Goal: Task Accomplishment & Management: Manage account settings

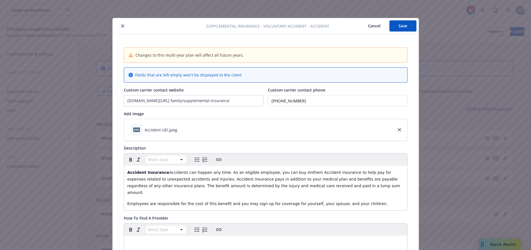
scroll to position [17, 0]
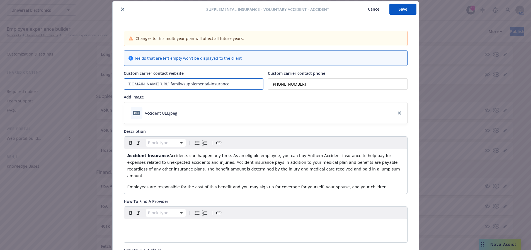
click at [182, 88] on input "anthem.com/individual-and- family/supplemental-insurance" at bounding box center [193, 84] width 139 height 11
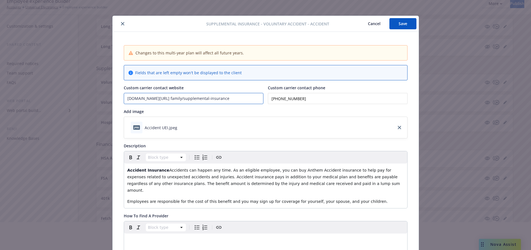
scroll to position [0, 0]
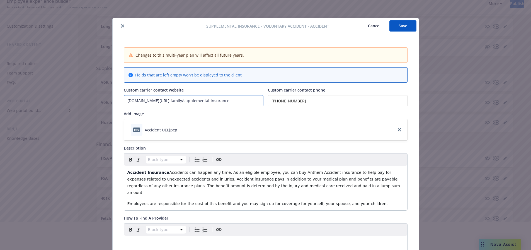
drag, startPoint x: 239, startPoint y: 100, endPoint x: 78, endPoint y: 98, distance: 161.2
click at [79, 98] on div "Supplemental Insurance - Voluntary Accident - Accident Cancel Save Changes to t…" at bounding box center [265, 125] width 531 height 250
paste input "[URL][DOMAIN_NAME]"
type input "[URL][DOMAIN_NAME]"
click at [393, 26] on button "Save" at bounding box center [403, 25] width 27 height 11
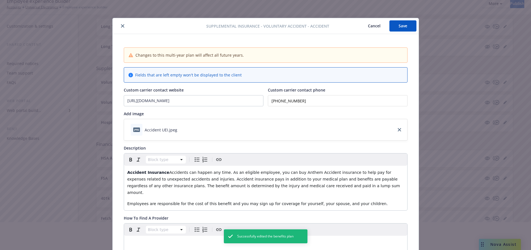
click at [121, 26] on icon "close" at bounding box center [122, 25] width 3 height 3
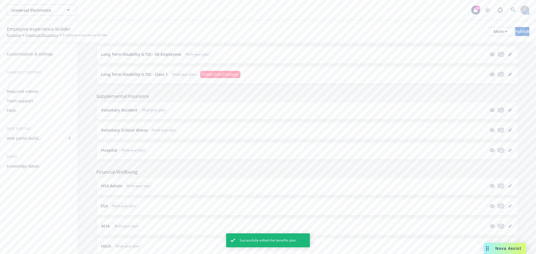
click at [508, 131] on link "editPencil" at bounding box center [509, 130] width 7 height 7
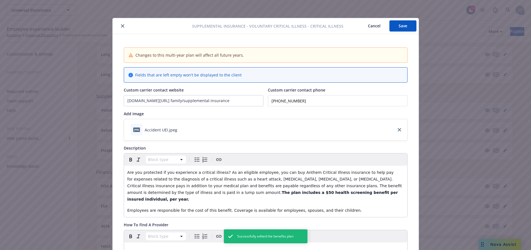
click at [505, 131] on div "Supplemental Insurance - Voluntary Critical Illness - Critical Illness Cancel S…" at bounding box center [265, 125] width 531 height 250
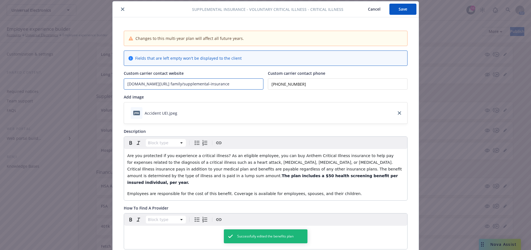
drag, startPoint x: 238, startPoint y: 83, endPoint x: 5, endPoint y: 65, distance: 233.8
click at [5, 65] on div "Supplemental Insurance - Voluntary Critical Illness - Critical Illness Cancel S…" at bounding box center [265, 125] width 531 height 250
paste input "[URL][DOMAIN_NAME]"
type input "[URL][DOMAIN_NAME]"
click at [395, 8] on button "Save" at bounding box center [403, 9] width 27 height 11
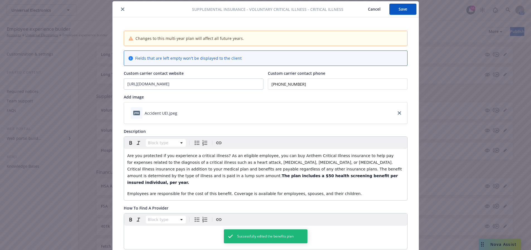
click at [117, 11] on div at bounding box center [154, 9] width 78 height 7
click at [121, 9] on icon "close" at bounding box center [122, 9] width 3 height 3
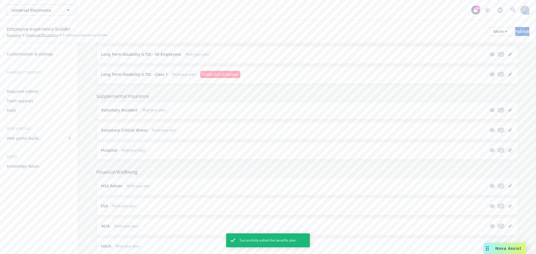
click at [508, 150] on icon "editPencil" at bounding box center [509, 150] width 3 height 3
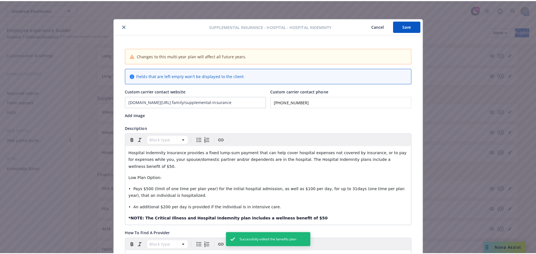
scroll to position [17, 0]
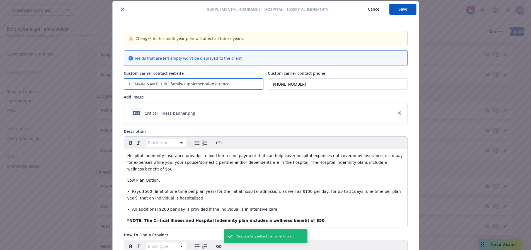
drag, startPoint x: 238, startPoint y: 86, endPoint x: 39, endPoint y: 85, distance: 198.3
click at [43, 85] on div "Supplemental Insurance - Hospital - Hospital Indemnity Cancel Save Changes to t…" at bounding box center [265, 125] width 531 height 250
paste input "[URL][DOMAIN_NAME]"
type input "[URL][DOMAIN_NAME]"
click at [404, 11] on button "Save" at bounding box center [403, 9] width 27 height 11
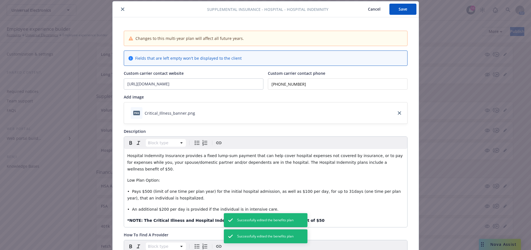
click at [121, 8] on icon "close" at bounding box center [122, 9] width 3 height 3
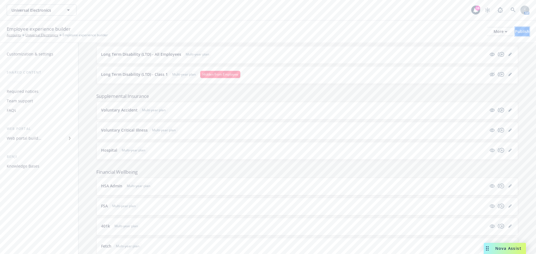
click at [518, 34] on div "Publish" at bounding box center [522, 31] width 14 height 8
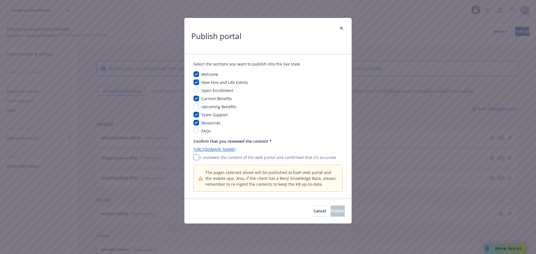
click at [198, 158] on input "checkbox" at bounding box center [196, 158] width 6 height 6
checkbox input "true"
click at [331, 216] on button "Publish" at bounding box center [337, 211] width 14 height 11
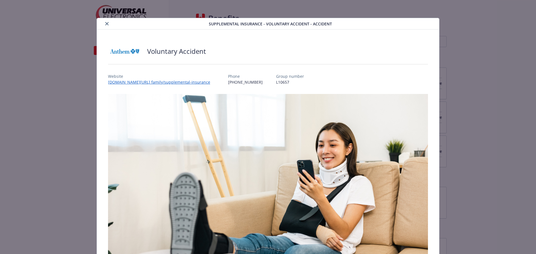
scroll to position [28, 0]
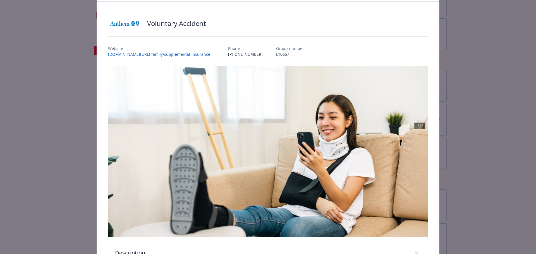
click at [143, 52] on link "anthem.com/individual-and- family/supplemental-insurance" at bounding box center [161, 54] width 107 height 5
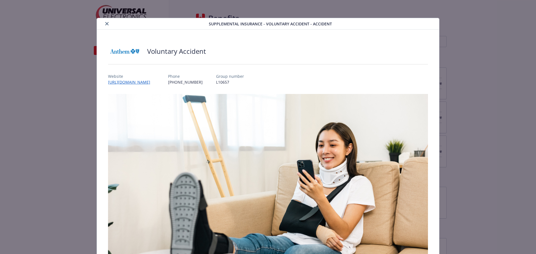
scroll to position [17, 0]
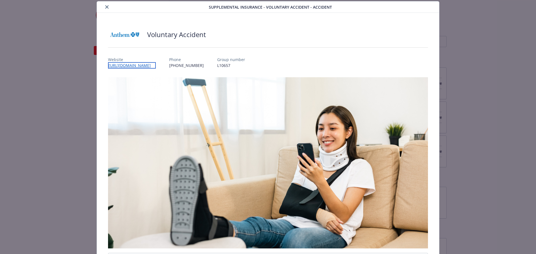
click at [140, 65] on link "[URL][DOMAIN_NAME]" at bounding box center [132, 65] width 48 height 6
click at [104, 4] on button "close" at bounding box center [106, 7] width 7 height 7
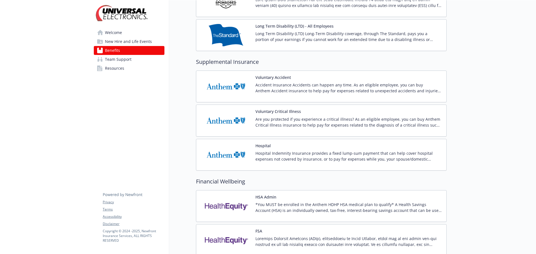
scroll to position [391, 0]
click at [301, 107] on div "Voluntary Critical Illness Are you protected if you experience a critical illne…" at bounding box center [321, 120] width 250 height 32
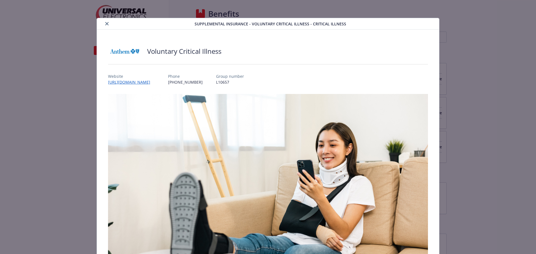
scroll to position [391, 0]
click at [156, 82] on link "[URL][DOMAIN_NAME]" at bounding box center [132, 82] width 48 height 6
click at [109, 25] on button "close" at bounding box center [106, 23] width 7 height 7
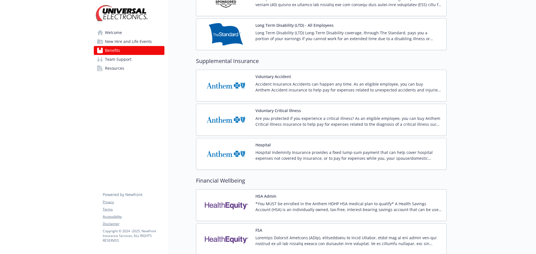
click at [318, 155] on p "Hospital Indemnity Insurance provides a fixed lump-sum payment that can help co…" at bounding box center [348, 156] width 186 height 12
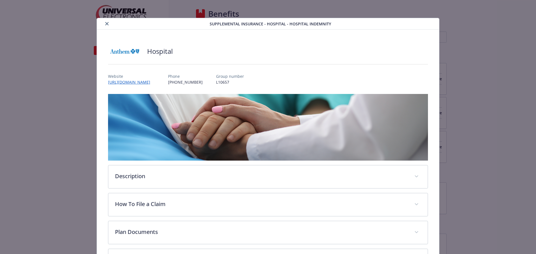
scroll to position [391, 0]
click at [151, 83] on link "[URL][DOMAIN_NAME]" at bounding box center [132, 82] width 48 height 6
